Goal: Browse casually: Explore the website without a specific task or goal

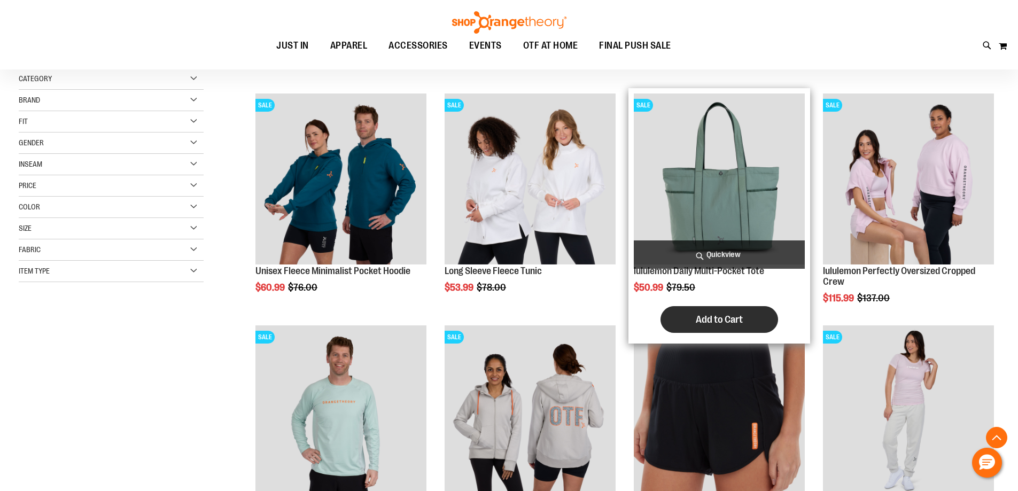
scroll to position [374, 0]
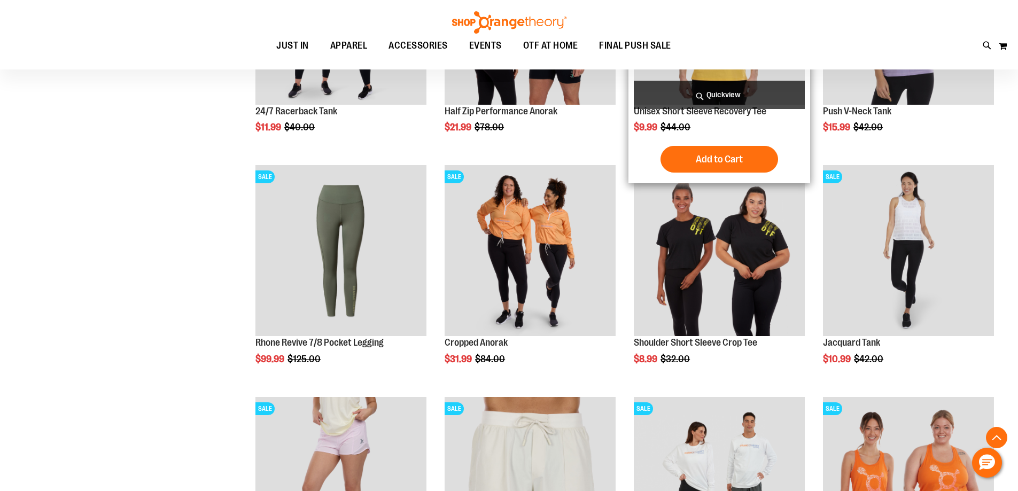
scroll to position [872, 0]
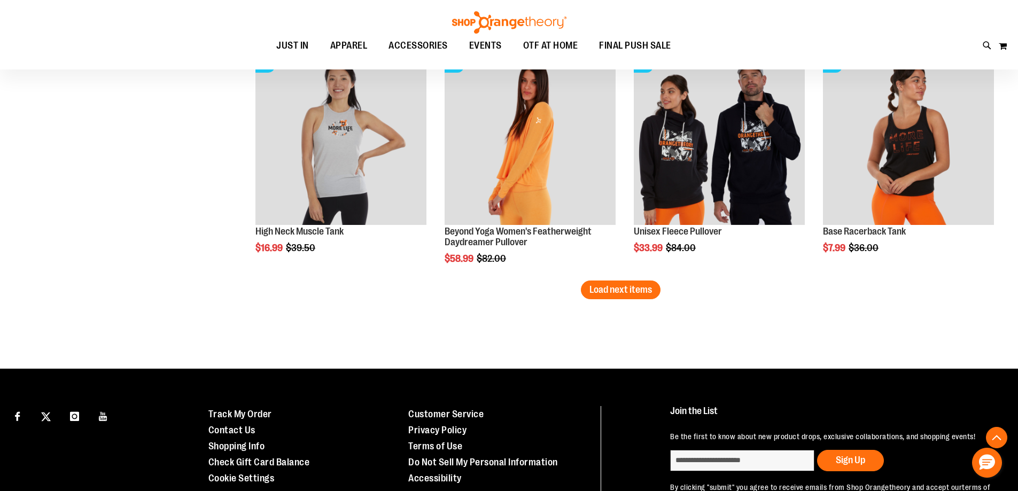
scroll to position [2095, 0]
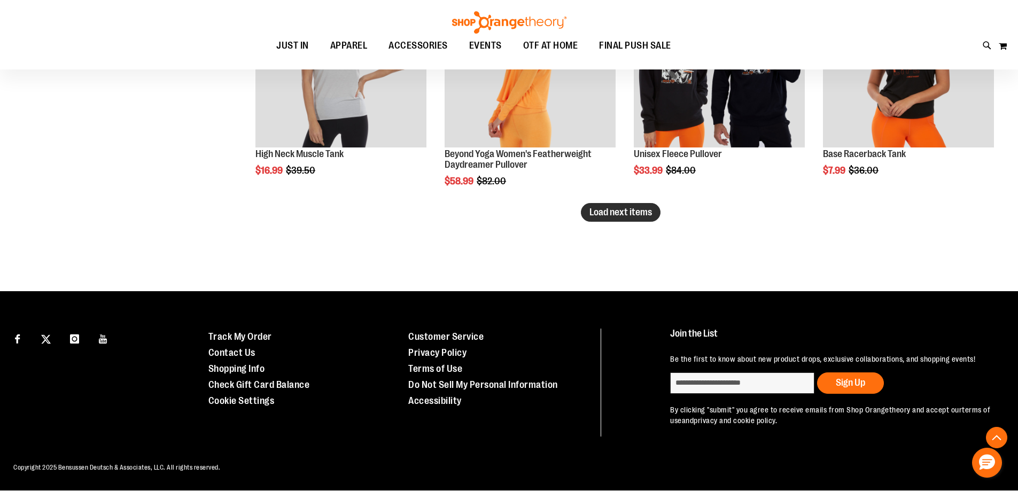
type input "**********"
click at [618, 215] on span "Load next items" at bounding box center [621, 212] width 63 height 11
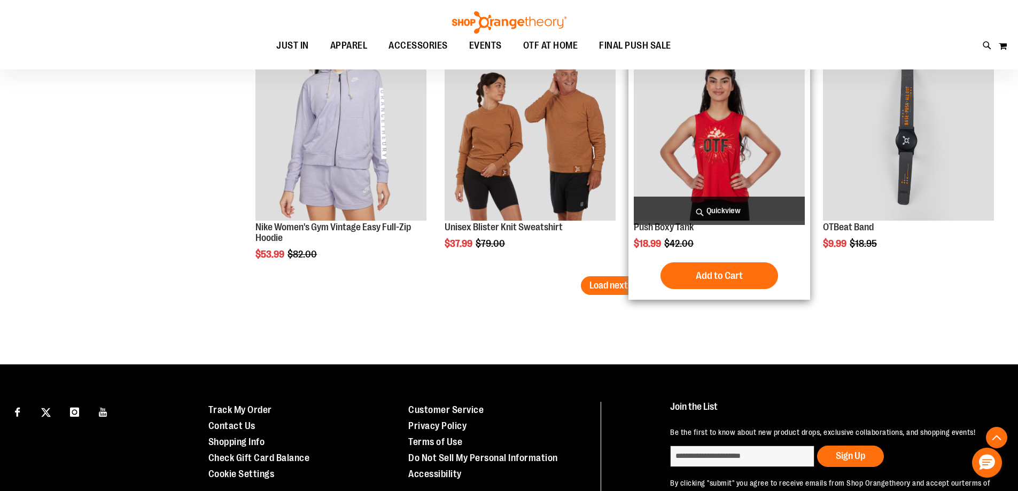
scroll to position [2791, 0]
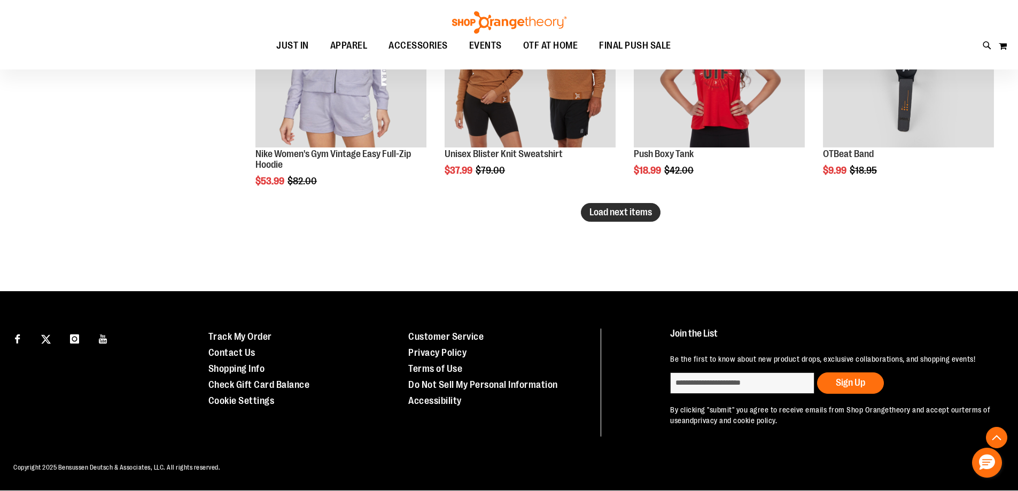
click at [647, 211] on span "Load next items" at bounding box center [621, 212] width 63 height 11
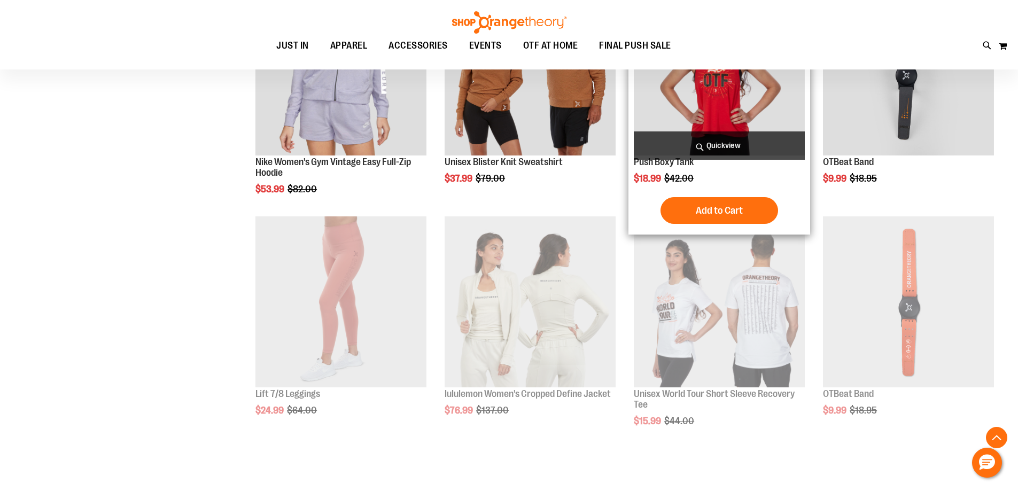
scroll to position [2791, 0]
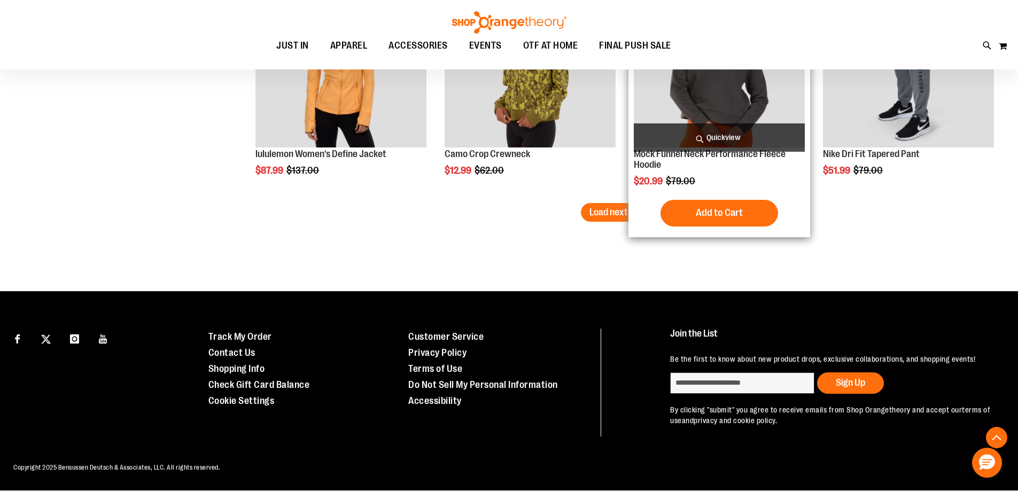
click at [634, 209] on span "Load next items" at bounding box center [621, 212] width 63 height 11
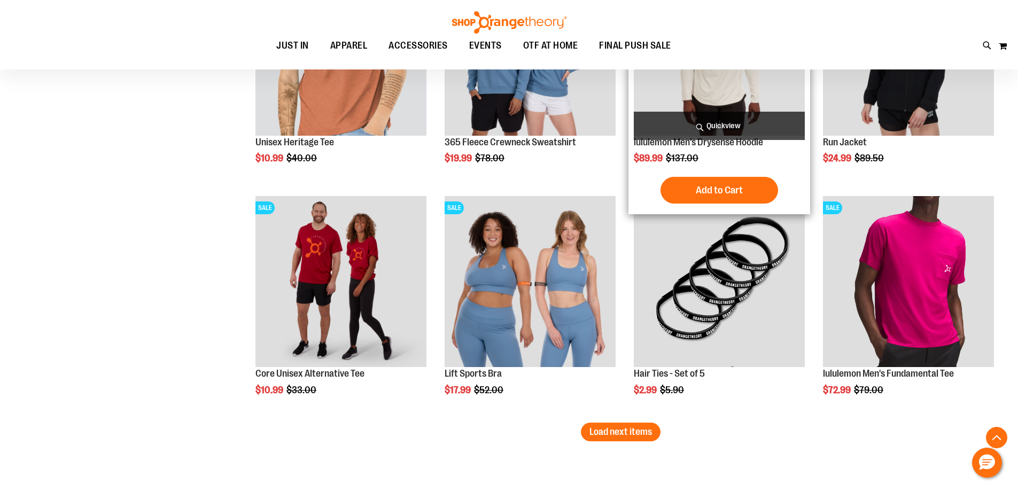
scroll to position [3985, 0]
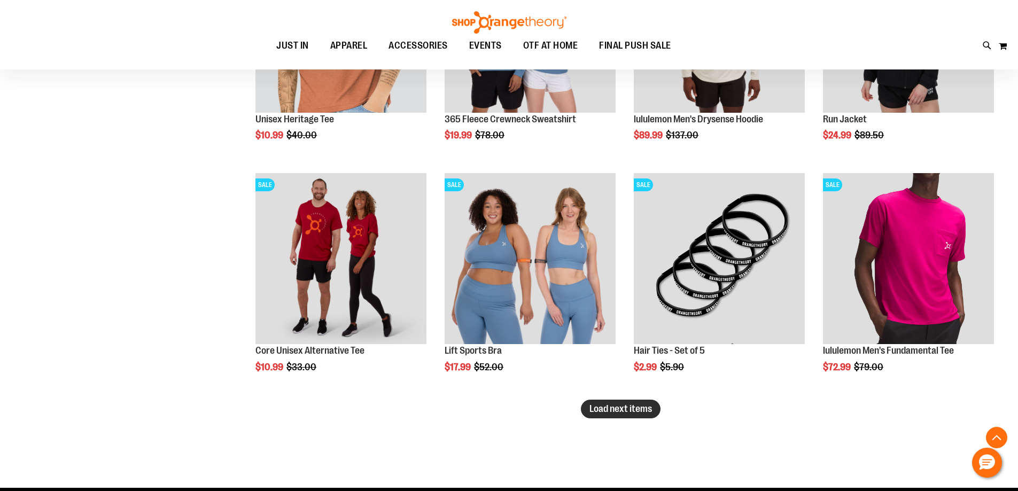
click at [639, 413] on span "Load next items" at bounding box center [621, 409] width 63 height 11
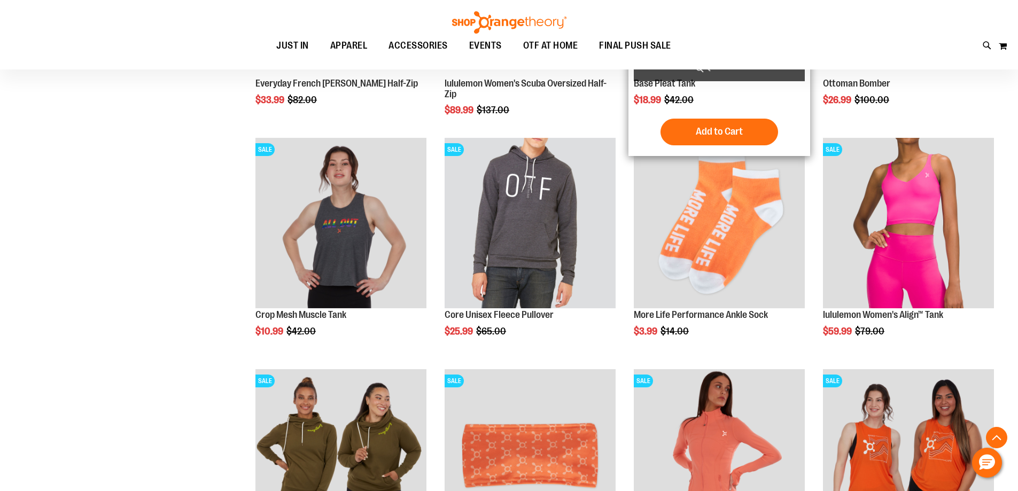
scroll to position [4733, 0]
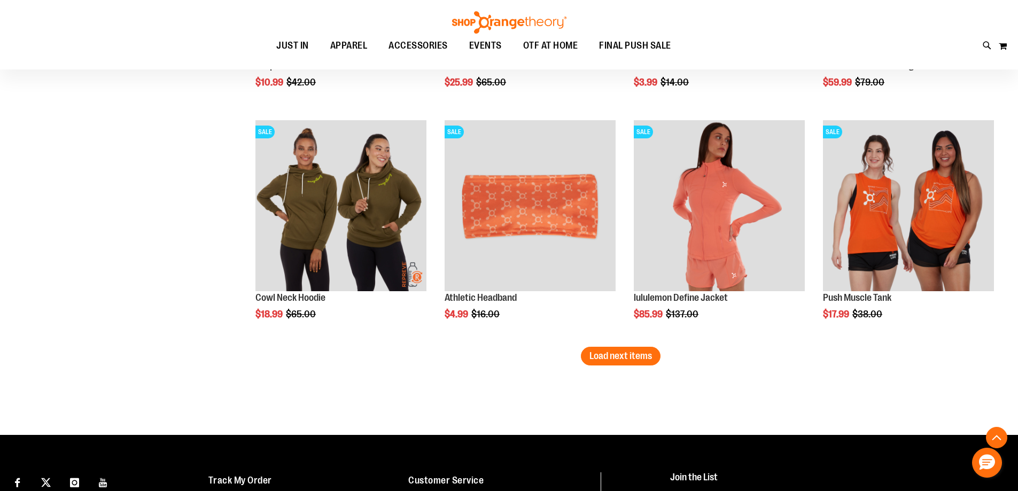
click at [617, 360] on span "Load next items" at bounding box center [621, 356] width 63 height 11
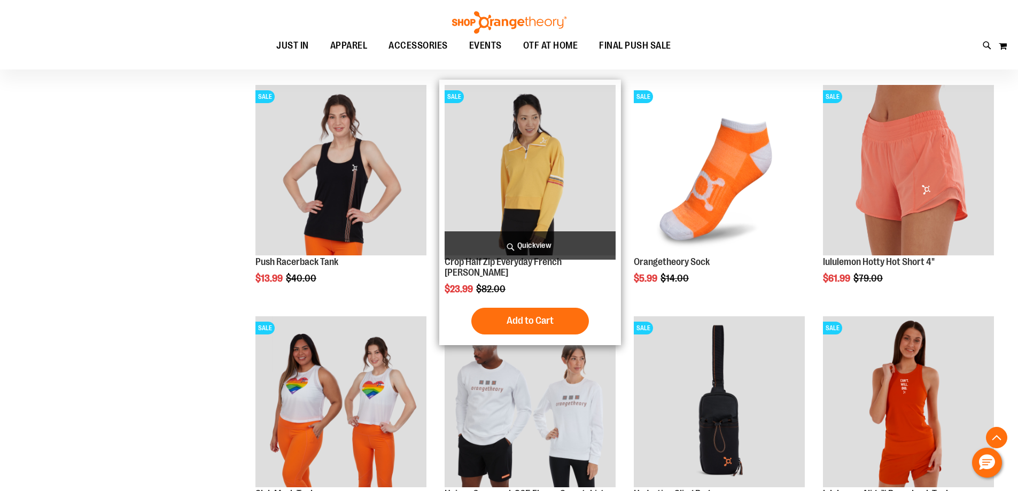
scroll to position [5357, 0]
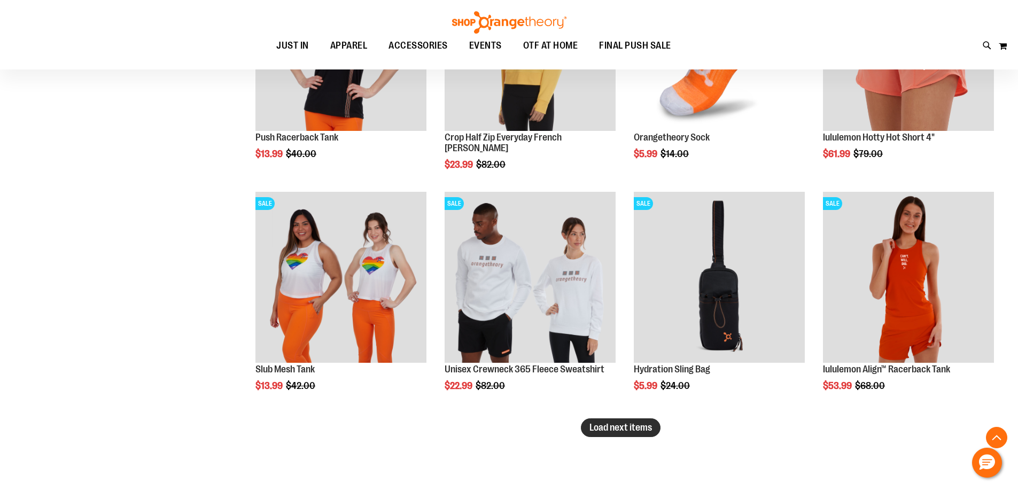
click at [623, 428] on span "Load next items" at bounding box center [621, 427] width 63 height 11
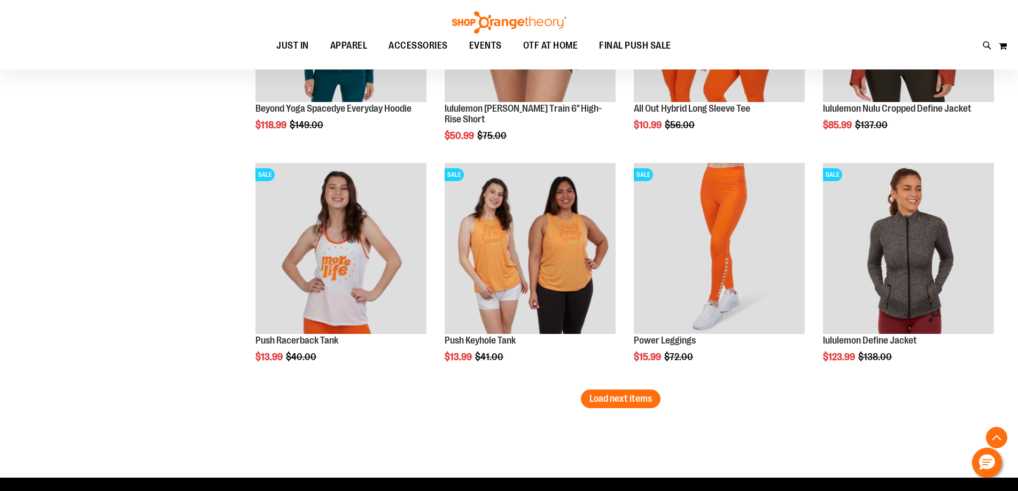
scroll to position [6105, 0]
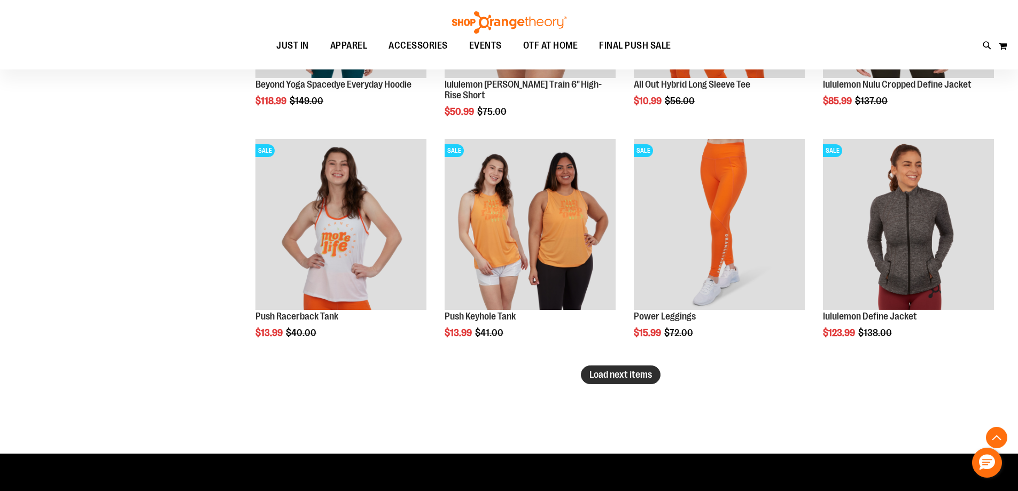
click at [627, 369] on span "Load next items" at bounding box center [621, 374] width 63 height 11
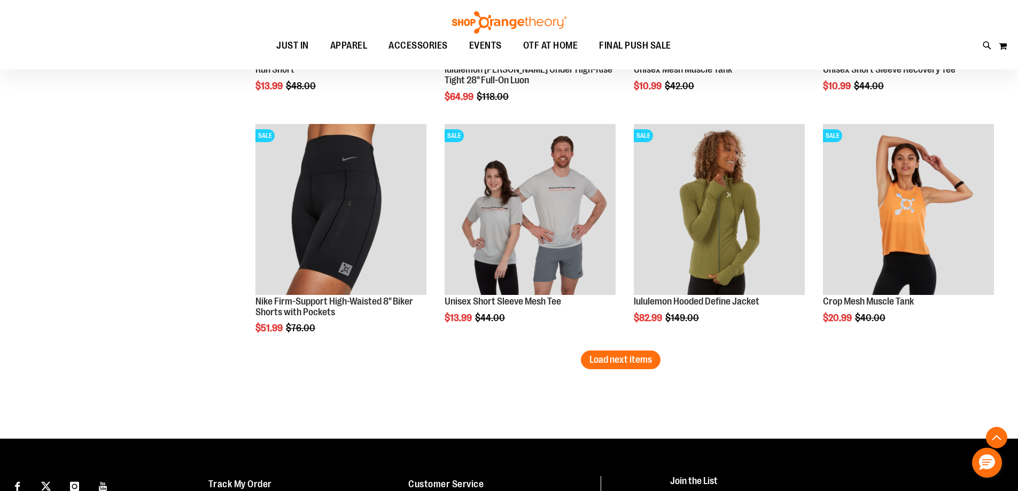
scroll to position [6853, 0]
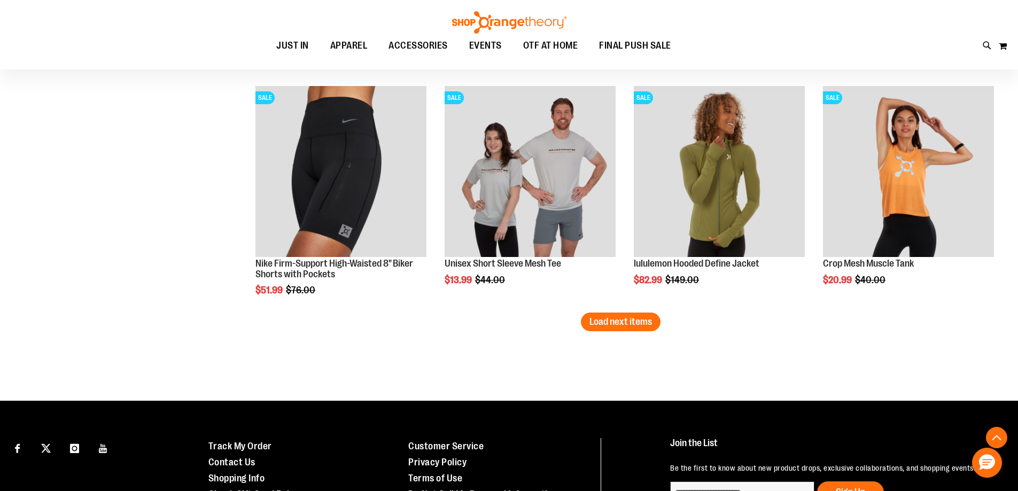
click at [602, 323] on span "Load next items" at bounding box center [621, 321] width 63 height 11
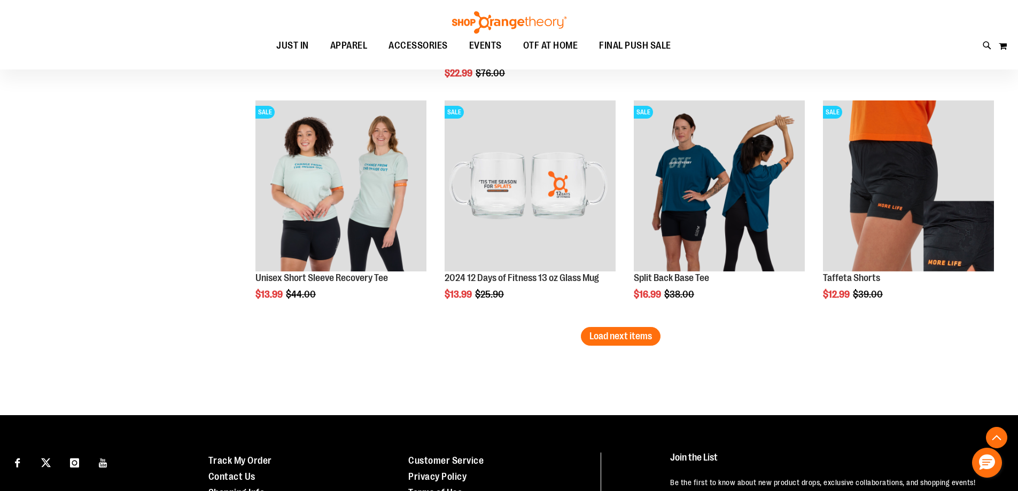
scroll to position [7601, 0]
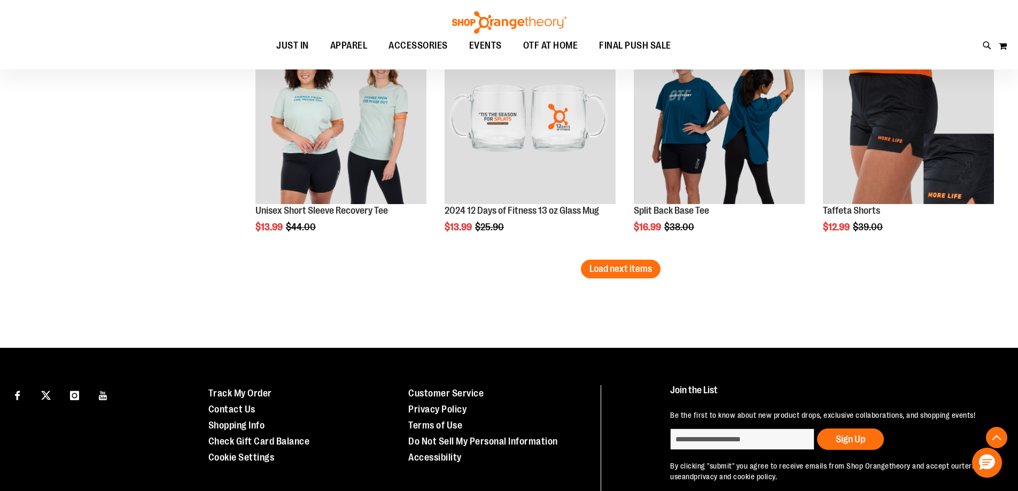
click at [614, 266] on span "Load next items" at bounding box center [621, 269] width 63 height 11
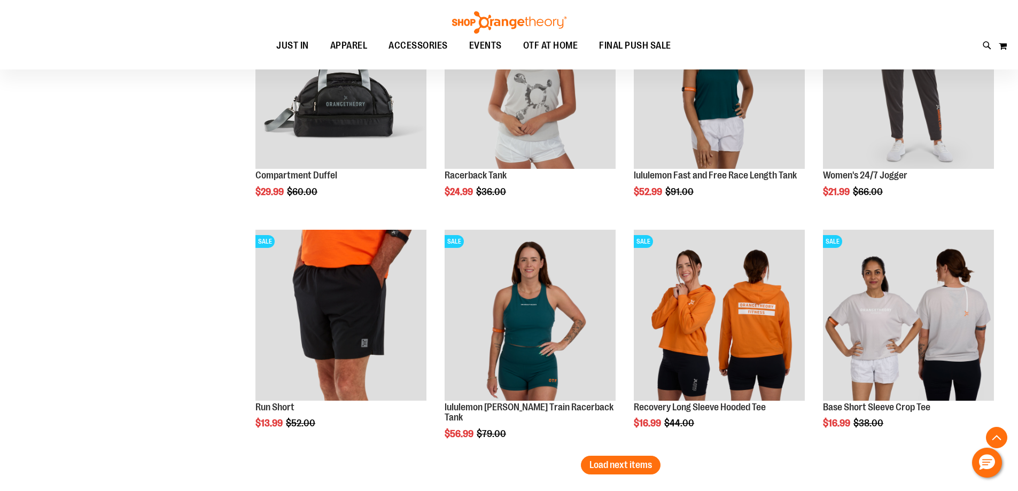
scroll to position [8350, 0]
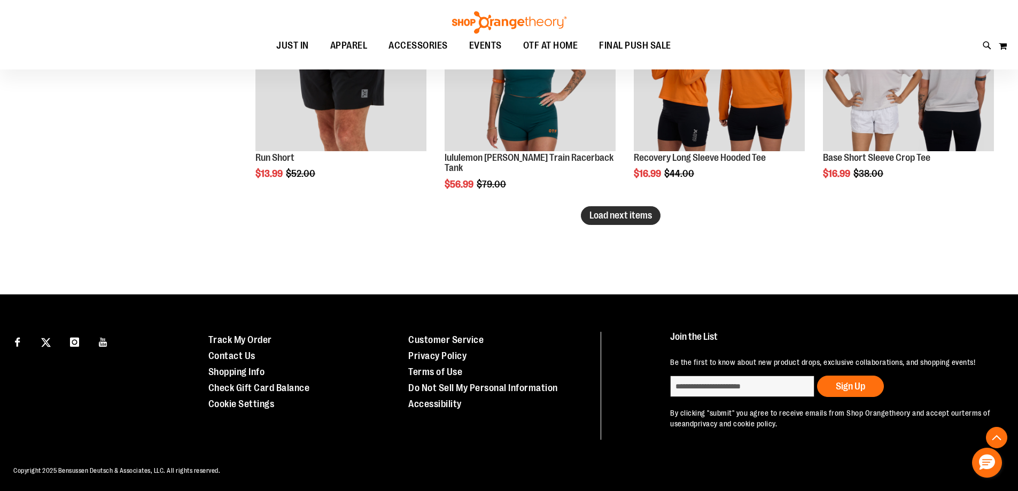
click at [626, 221] on button "Load next items" at bounding box center [621, 215] width 80 height 19
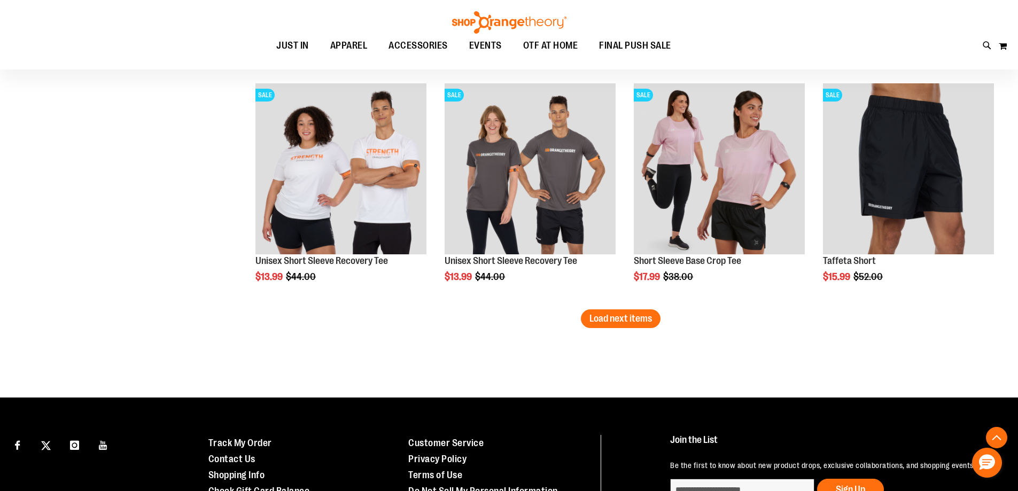
scroll to position [8924, 0]
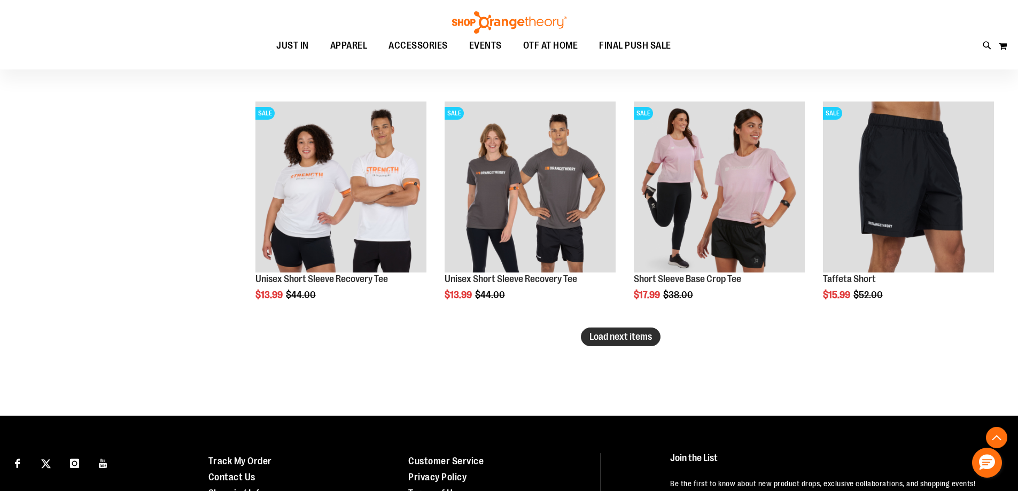
click at [626, 335] on span "Load next items" at bounding box center [621, 336] width 63 height 11
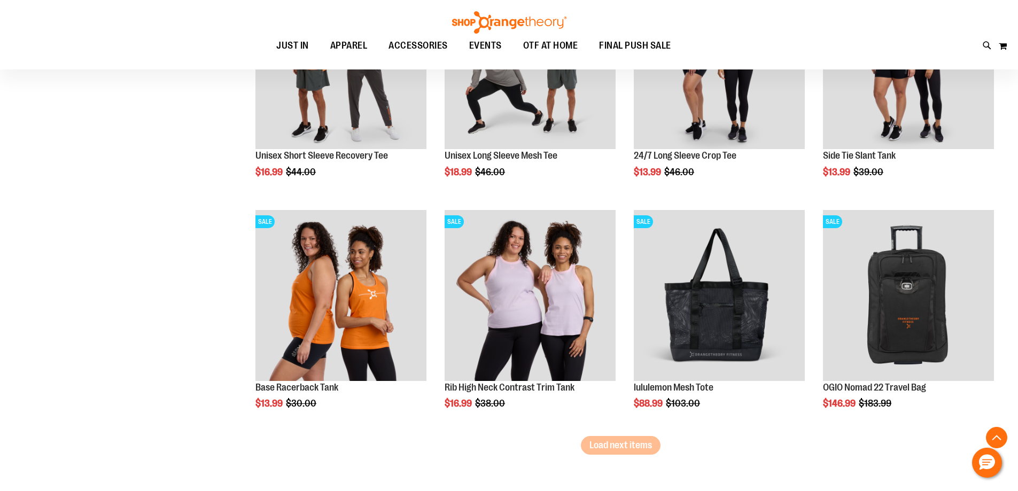
scroll to position [9547, 0]
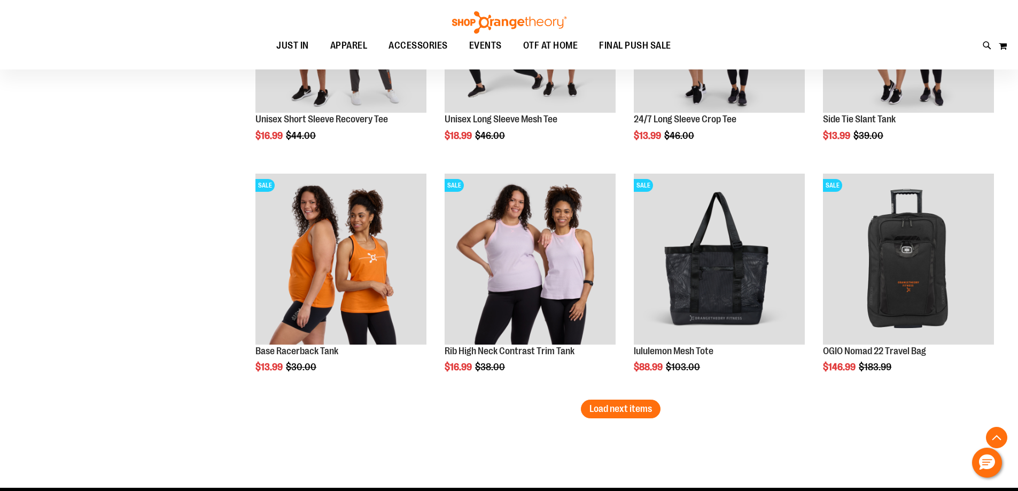
click at [631, 414] on span "Load next items" at bounding box center [621, 409] width 63 height 11
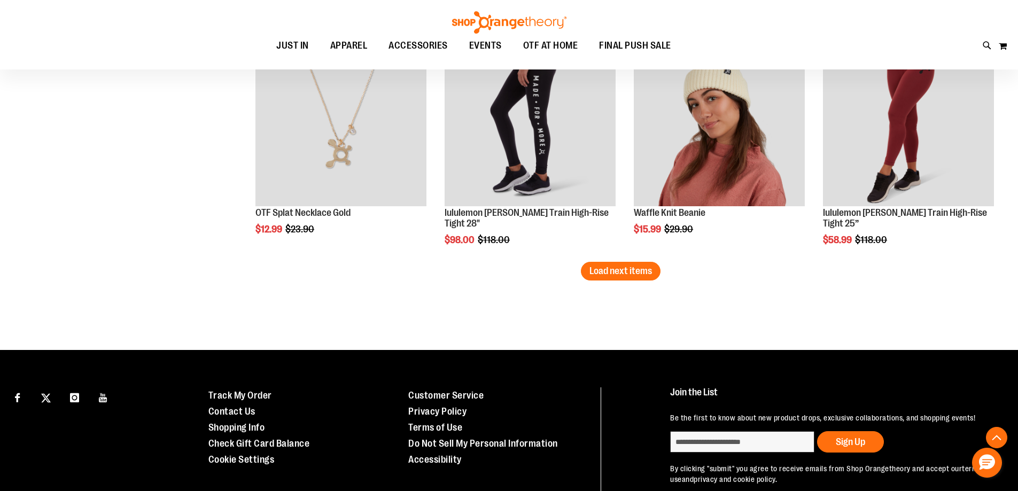
scroll to position [10439, 0]
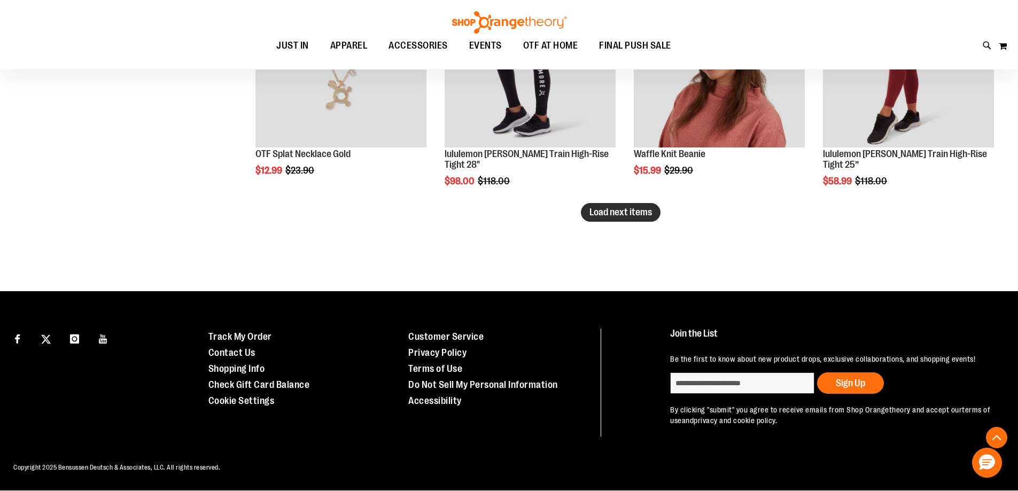
click at [609, 216] on span "Load next items" at bounding box center [621, 212] width 63 height 11
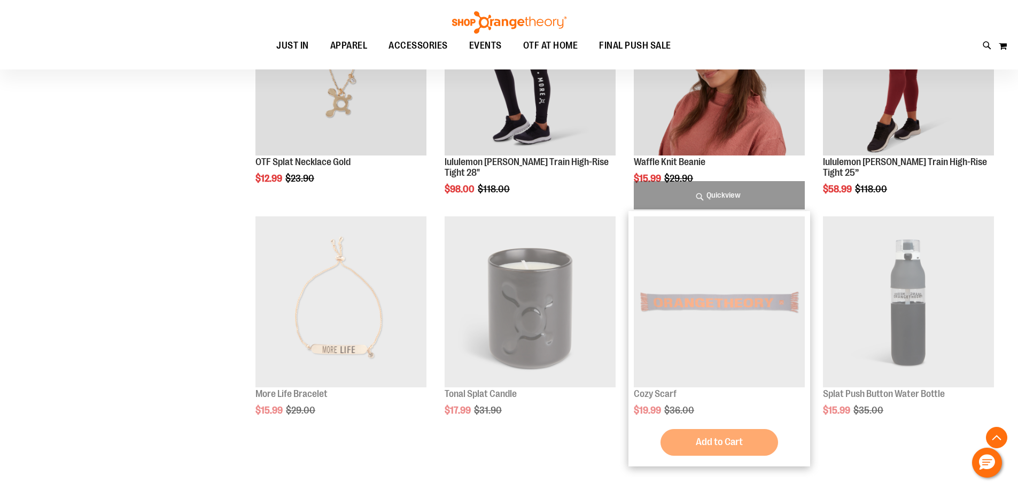
scroll to position [10439, 0]
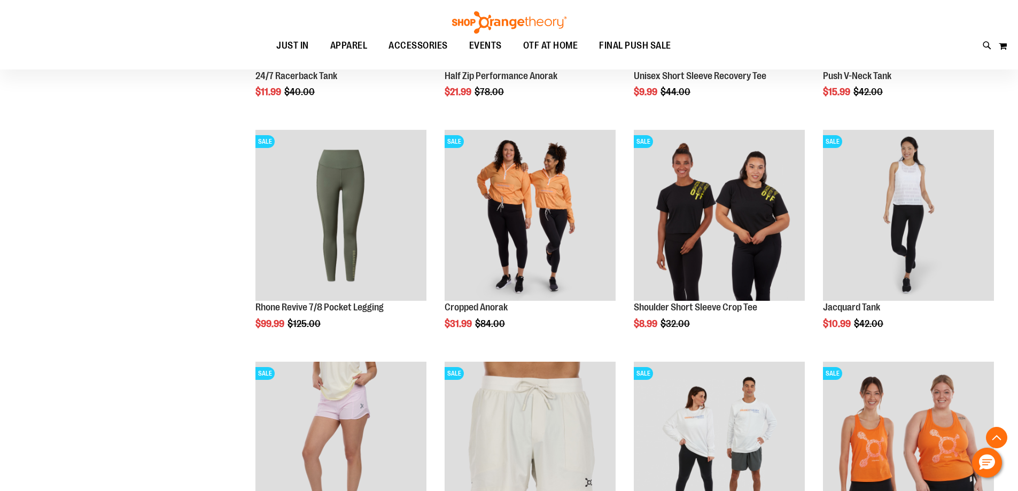
scroll to position [266, 0]
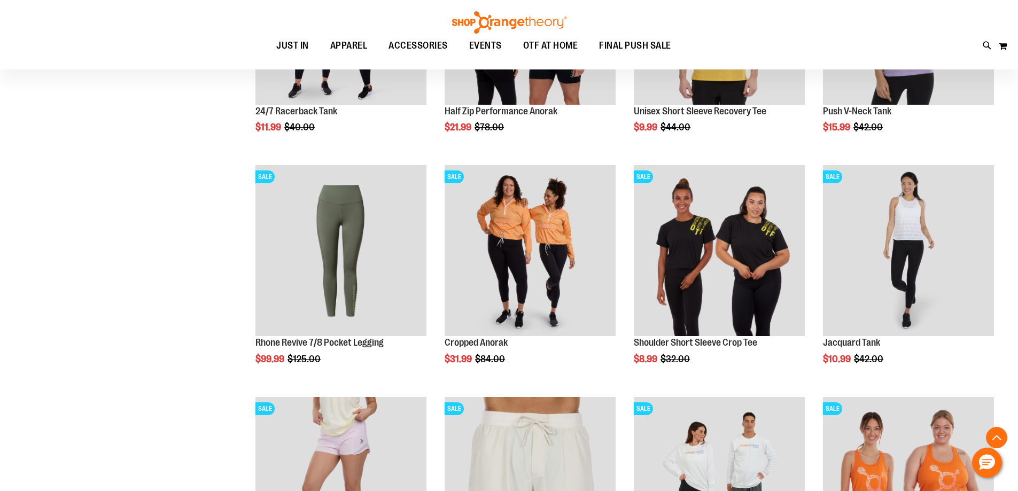
scroll to position [872, 0]
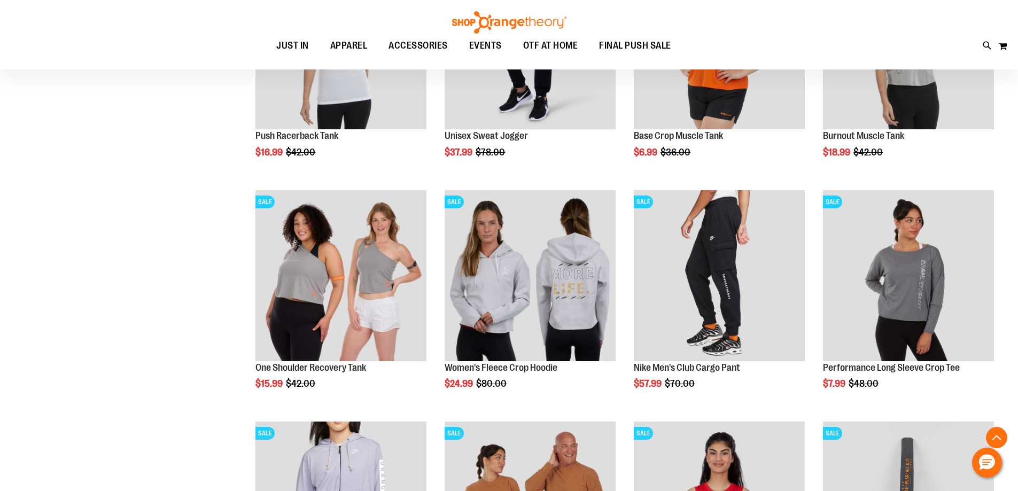
scroll to position [2369, 0]
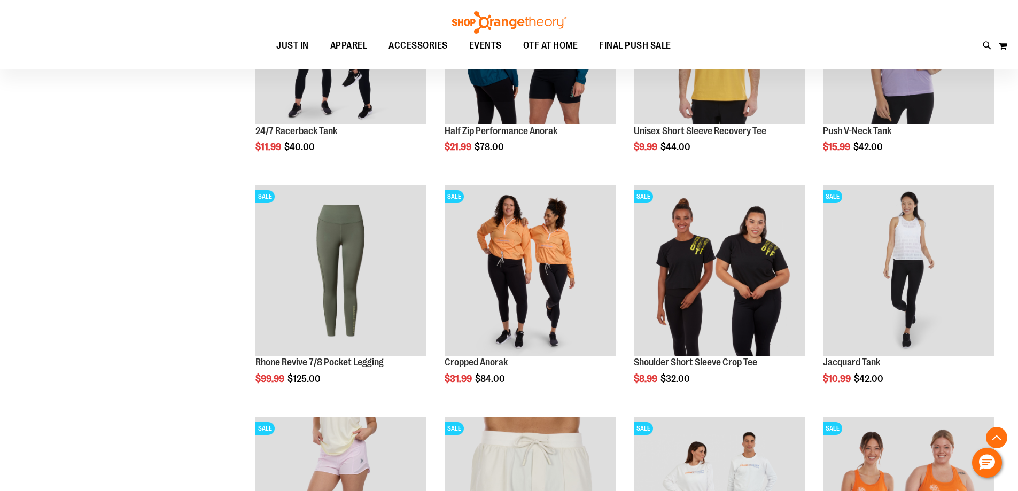
scroll to position [249, 0]
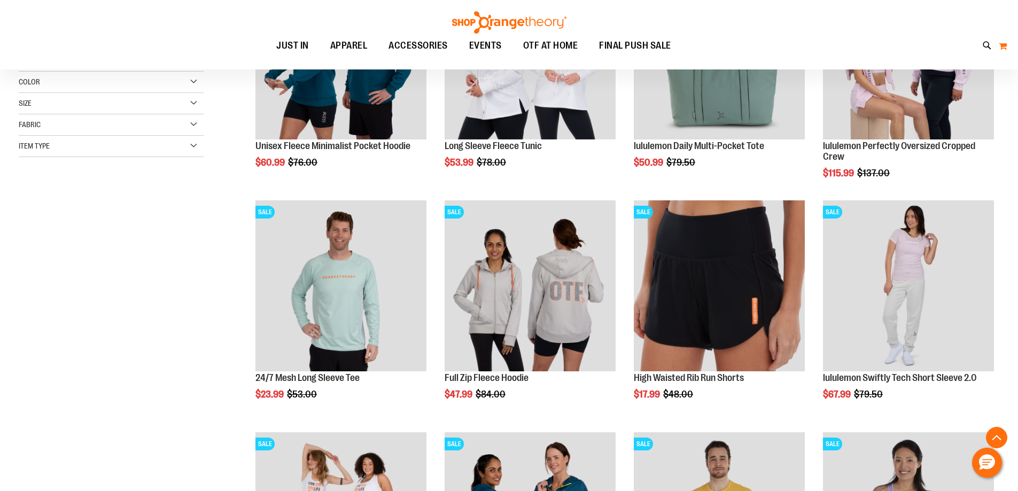
click at [1003, 49] on button "My Cart" at bounding box center [1002, 45] width 9 height 17
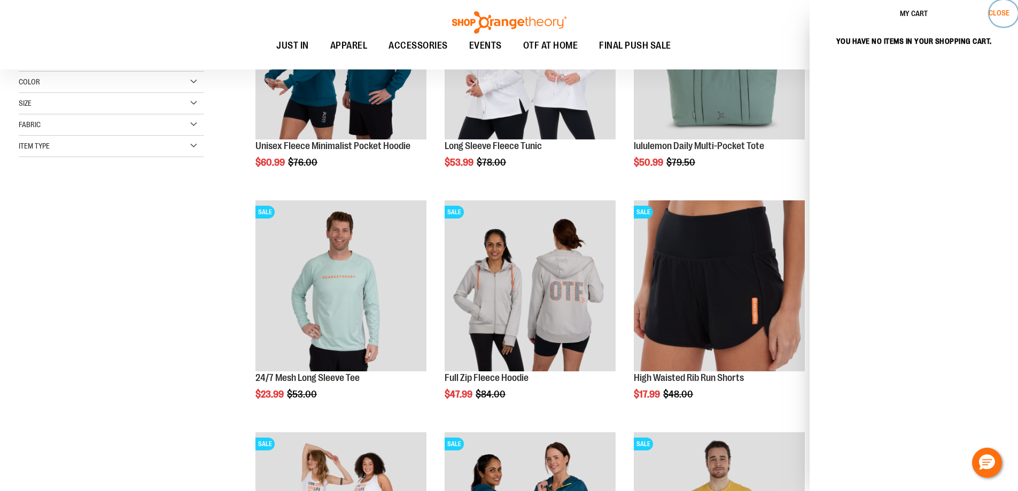
click at [1000, 15] on span "Close" at bounding box center [999, 13] width 21 height 9
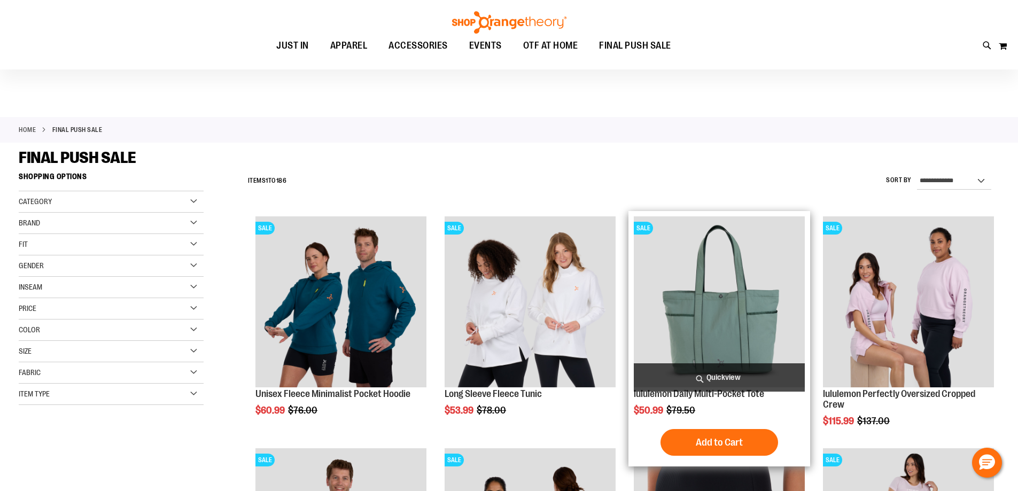
scroll to position [0, 0]
